Goal: Book appointment/travel/reservation

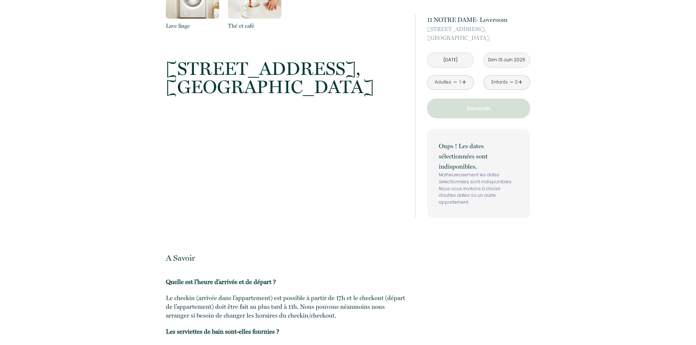
scroll to position [511, 0]
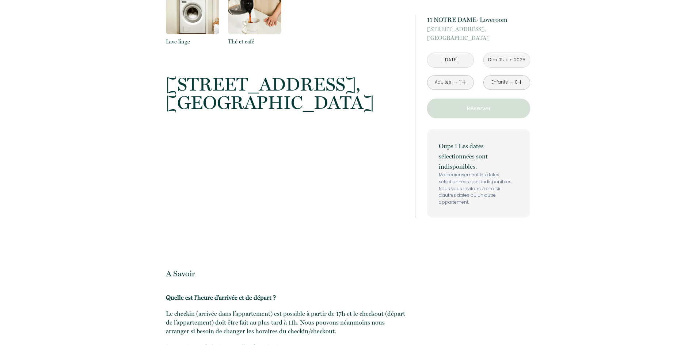
click at [467, 79] on div "Adultes - 1 +" at bounding box center [450, 82] width 47 height 15
click at [462, 85] on link "+" at bounding box center [464, 82] width 4 height 11
click at [462, 65] on input "[DATE]" at bounding box center [450, 60] width 46 height 14
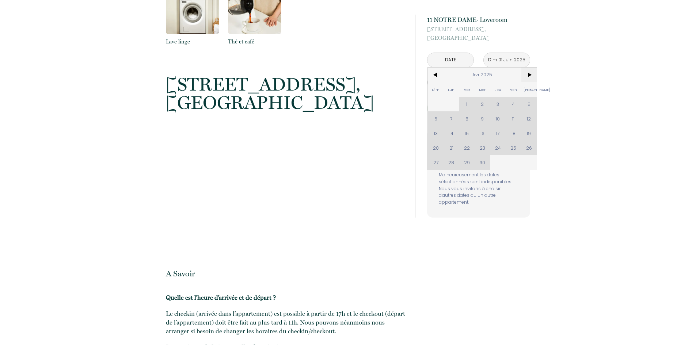
click at [527, 76] on span ">" at bounding box center [529, 75] width 16 height 15
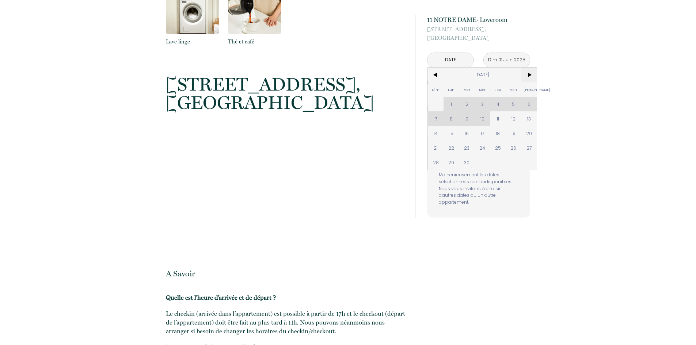
click at [527, 76] on span ">" at bounding box center [529, 75] width 16 height 15
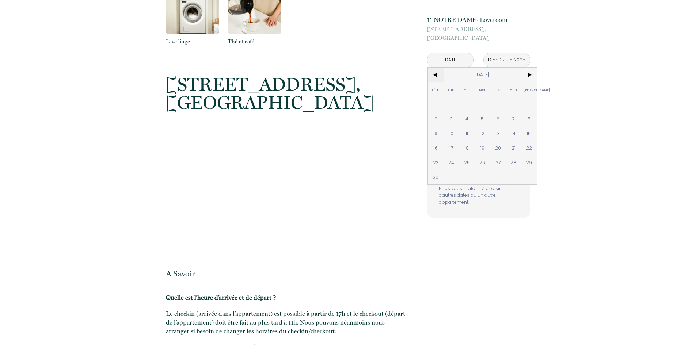
click at [432, 77] on span "<" at bounding box center [436, 75] width 16 height 15
click at [437, 76] on span "<" at bounding box center [436, 75] width 16 height 15
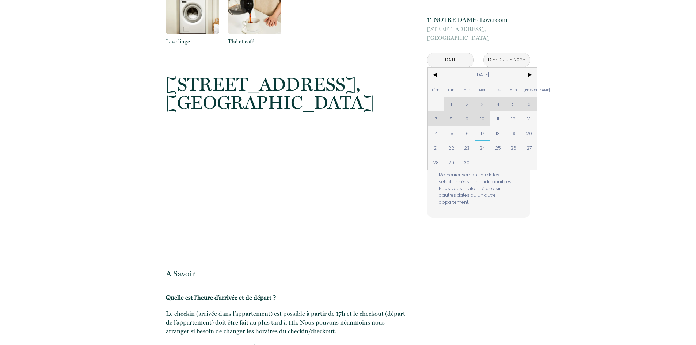
click at [481, 134] on span "17" at bounding box center [483, 133] width 16 height 15
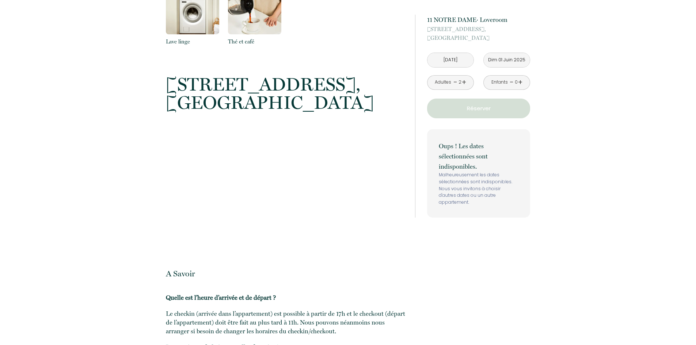
type input "[DATE]"
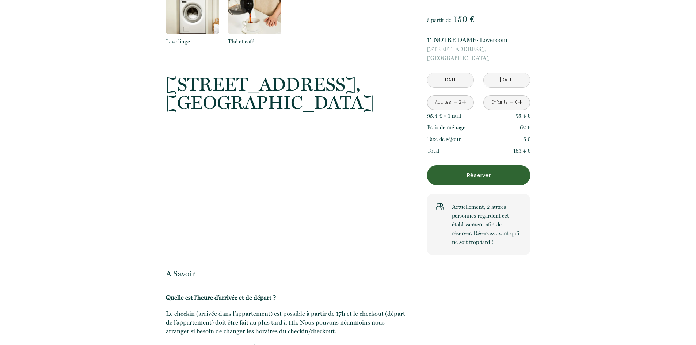
click at [483, 146] on div "Total 163.4 €" at bounding box center [478, 151] width 103 height 12
drag, startPoint x: 505, startPoint y: 117, endPoint x: 530, endPoint y: 113, distance: 25.2
click at [530, 113] on div "95.4 € × 1 nuit 95.4 €" at bounding box center [478, 116] width 103 height 12
click at [545, 113] on div "Retourner vers 11 NOTRE DAME· Loveroom [STREET_ADDRESS] 1 Chambre 2 Voyageur s …" at bounding box center [348, 52] width 696 height 843
drag, startPoint x: 541, startPoint y: 114, endPoint x: 513, endPoint y: 117, distance: 27.9
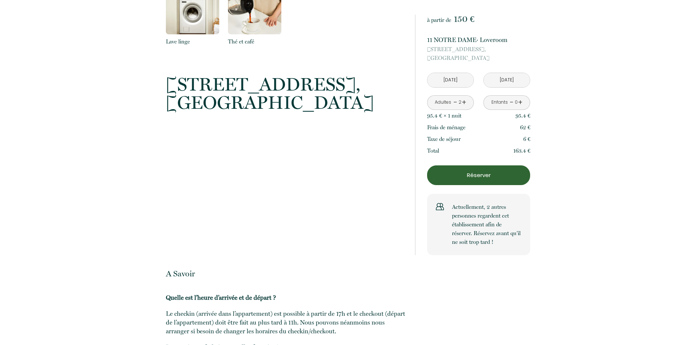
click at [513, 117] on div "Retourner vers 11 NOTRE DAME· Loveroom [STREET_ADDRESS] 1 Chambre 2 Voyageur s …" at bounding box center [348, 52] width 696 height 843
click at [546, 115] on div "Retourner vers 11 NOTRE DAME· Loveroom [STREET_ADDRESS] 1 Chambre 2 Voyageur s …" at bounding box center [348, 52] width 696 height 843
drag, startPoint x: 514, startPoint y: 117, endPoint x: 529, endPoint y: 115, distance: 15.5
click at [529, 115] on div "95.4 € × 1 nuit 95.4 €" at bounding box center [478, 116] width 103 height 12
click at [579, 75] on div "Retourner vers 11 NOTRE DAME· Loveroom [STREET_ADDRESS] 1 Chambre 2 Voyageur s …" at bounding box center [348, 52] width 696 height 843
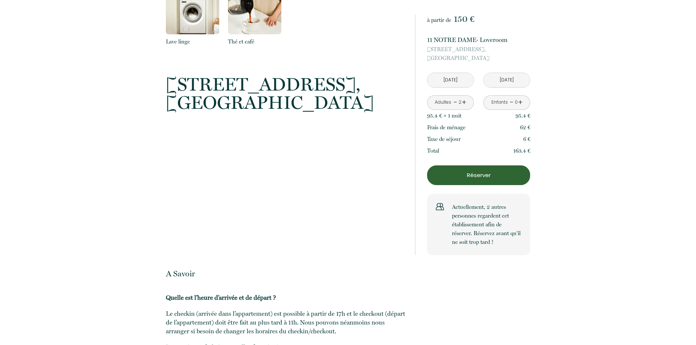
drag, startPoint x: 514, startPoint y: 116, endPoint x: 529, endPoint y: 116, distance: 15.0
click at [529, 116] on div "95.4 € × 1 nuit 95.4 €" at bounding box center [478, 116] width 103 height 12
click at [542, 98] on div "Retourner vers 11 NOTRE DAME· Loveroom [STREET_ADDRESS] 1 Chambre 2 Voyageur s …" at bounding box center [348, 52] width 696 height 843
